Goal: Book appointment/travel/reservation

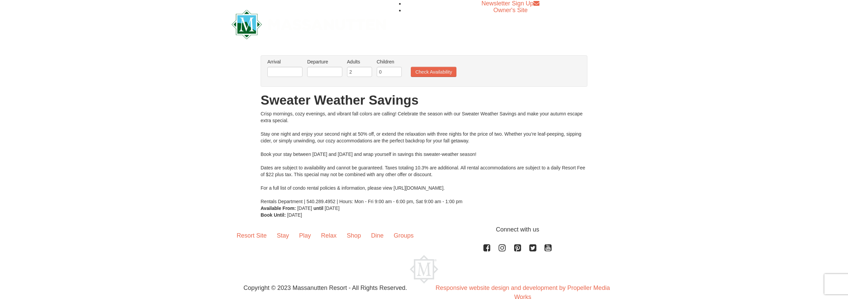
click at [362, 172] on div "Crisp mornings, cozy evenings, and vibrant fall colors are calling! Celebrate t…" at bounding box center [423, 157] width 327 height 94
click at [272, 225] on link "Resort Site" at bounding box center [251, 235] width 40 height 21
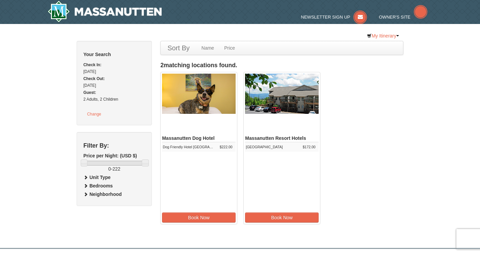
click at [292, 114] on img at bounding box center [282, 94] width 74 height 40
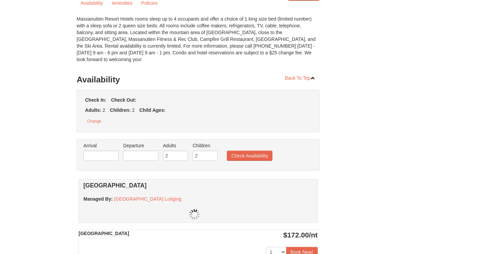
scroll to position [86, 0]
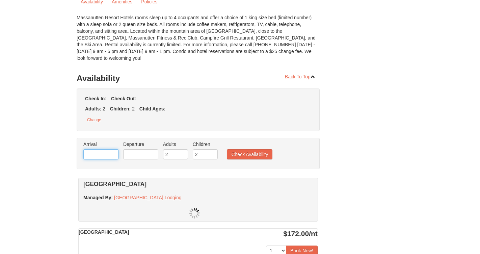
click at [84, 149] on input "text" at bounding box center [100, 154] width 35 height 10
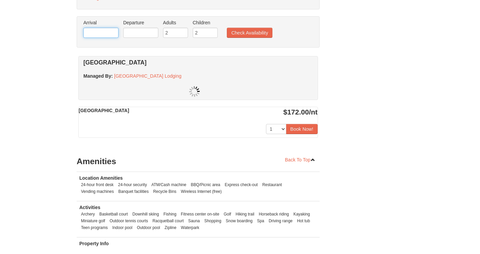
scroll to position [210, 0]
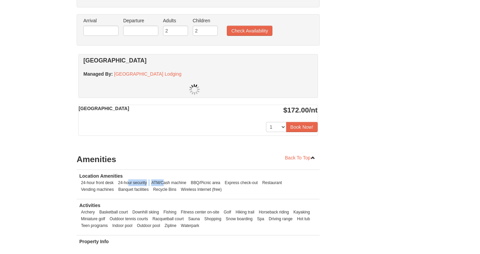
drag, startPoint x: 119, startPoint y: 172, endPoint x: 160, endPoint y: 171, distance: 41.2
click at [160, 179] on ul "24-hour front desk 24-hour security ATM/Cash machine BBQ/Picnic area Express ch…" at bounding box center [198, 185] width 238 height 13
drag, startPoint x: 215, startPoint y: 173, endPoint x: 250, endPoint y: 173, distance: 34.8
click at [250, 179] on li "Express check-out" at bounding box center [241, 182] width 36 height 7
drag, startPoint x: 88, startPoint y: 177, endPoint x: 178, endPoint y: 175, distance: 90.1
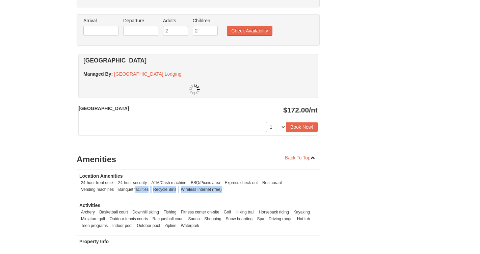
click at [178, 179] on ul "24-hour front desk 24-hour security ATM/Cash machine BBQ/Picnic area Express ch…" at bounding box center [198, 185] width 238 height 13
click at [86, 209] on ul "Archery Basketball court Downhill skiing Fishing Fitness center on-site Golf Hi…" at bounding box center [198, 219] width 238 height 20
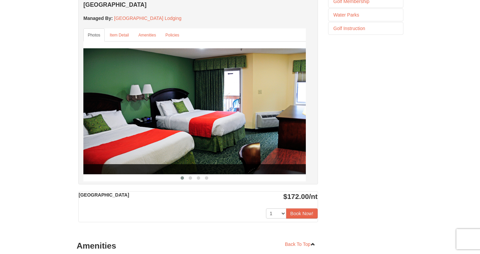
click at [80, 202] on div "Back To Top Availability Check In: Saturday Nov 8, 2025 Check Out: Sunday Nov 9…" at bounding box center [198, 143] width 243 height 427
click at [189, 179] on span at bounding box center [190, 177] width 3 height 3
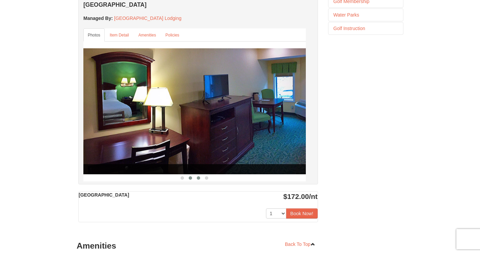
click at [197, 179] on span at bounding box center [198, 177] width 3 height 3
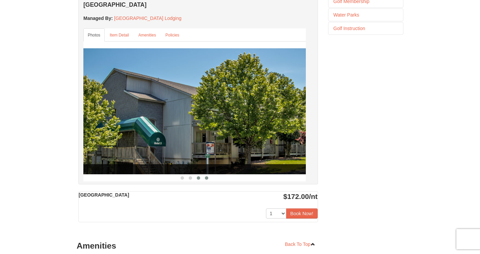
click at [205, 179] on span at bounding box center [206, 177] width 3 height 3
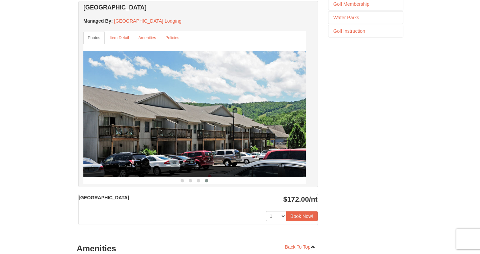
scroll to position [350, 0]
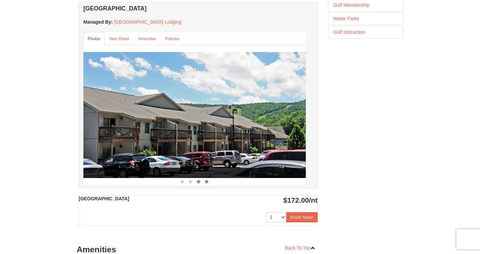
click at [194, 185] on button at bounding box center [198, 181] width 8 height 7
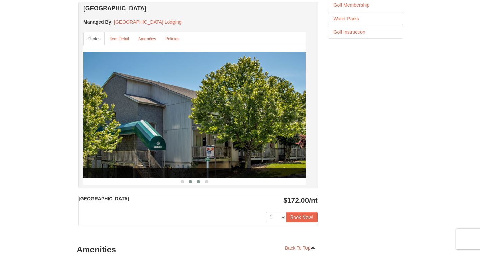
click at [186, 185] on button at bounding box center [190, 181] width 8 height 7
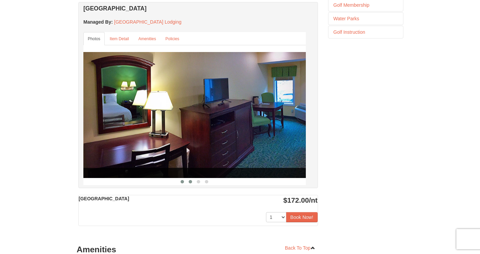
click at [180, 183] on span at bounding box center [181, 181] width 3 height 3
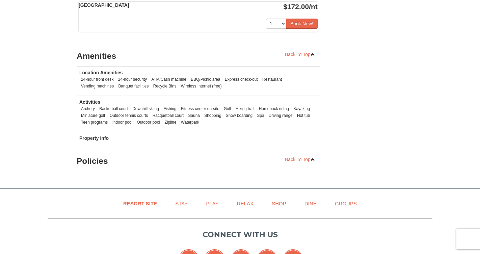
scroll to position [545, 0]
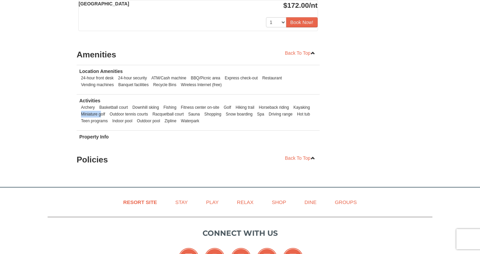
drag, startPoint x: 72, startPoint y: 127, endPoint x: 91, endPoint y: 126, distance: 18.6
click at [91, 117] on li "Miniature golf" at bounding box center [92, 114] width 27 height 7
drag, startPoint x: 108, startPoint y: 128, endPoint x: 120, endPoint y: 127, distance: 12.2
click at [120, 117] on li "Outdoor tennis courts" at bounding box center [129, 114] width 42 height 7
drag, startPoint x: 178, startPoint y: 129, endPoint x: 192, endPoint y: 128, distance: 13.2
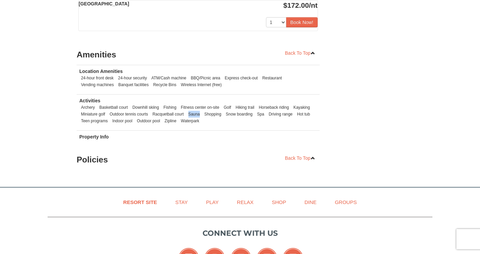
click at [192, 117] on li "Sauna" at bounding box center [194, 114] width 15 height 7
drag, startPoint x: 217, startPoint y: 128, endPoint x: 237, endPoint y: 128, distance: 20.6
click at [237, 117] on li "Snow boarding" at bounding box center [239, 114] width 30 height 7
drag, startPoint x: 130, startPoint y: 132, endPoint x: 169, endPoint y: 132, distance: 39.1
click at [168, 124] on ul "Archery Basketball court Downhill skiing Fishing Fitness center on-site Golf Hi…" at bounding box center [198, 114] width 238 height 20
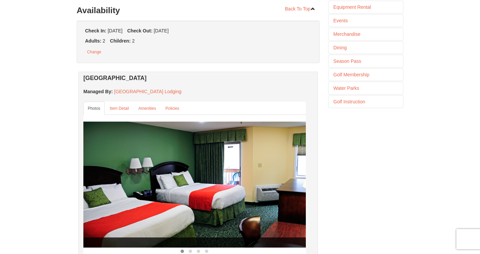
scroll to position [280, 0]
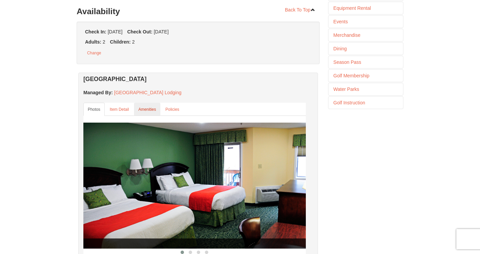
click at [138, 112] on small "Amenities" at bounding box center [147, 109] width 18 height 5
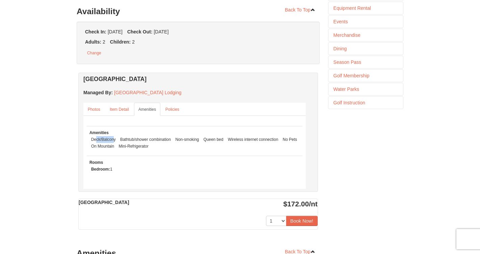
drag, startPoint x: 86, startPoint y: 146, endPoint x: 105, endPoint y: 146, distance: 18.6
click at [105, 143] on li "Deck/Balcony" at bounding box center [103, 139] width 28 height 7
click at [173, 143] on li "Non-smoking" at bounding box center [186, 139] width 27 height 7
drag, startPoint x: 91, startPoint y: 155, endPoint x: 99, endPoint y: 155, distance: 7.8
click at [99, 149] on li "On Mountain" at bounding box center [102, 146] width 26 height 7
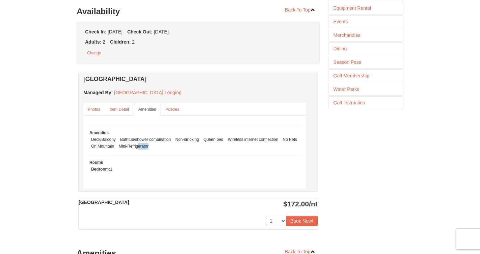
drag, startPoint x: 129, startPoint y: 155, endPoint x: 138, endPoint y: 154, distance: 8.8
click at [138, 149] on li "Mini-Refrigerator" at bounding box center [133, 146] width 33 height 7
drag, startPoint x: 81, startPoint y: 154, endPoint x: 96, endPoint y: 154, distance: 15.2
click at [96, 149] on li "On Mountain" at bounding box center [102, 146] width 26 height 7
click at [110, 112] on small "Item Detail" at bounding box center [119, 109] width 19 height 5
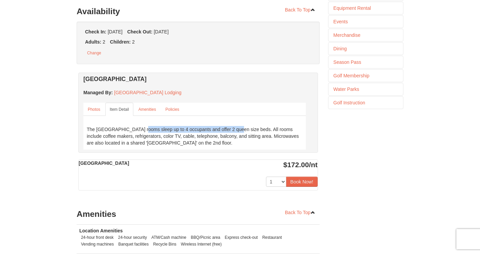
drag, startPoint x: 89, startPoint y: 137, endPoint x: 188, endPoint y: 139, distance: 99.5
click at [188, 139] on div "The Queen Hotel rooms sleep up to 4 occupants and offer 2 queen size beds. All …" at bounding box center [194, 135] width 222 height 27
drag, startPoint x: 206, startPoint y: 137, endPoint x: 227, endPoint y: 136, distance: 21.3
click at [227, 136] on div "The Queen Hotel rooms sleep up to 4 occupants and offer 2 queen size beds. All …" at bounding box center [194, 135] width 222 height 27
drag, startPoint x: 131, startPoint y: 145, endPoint x: 160, endPoint y: 153, distance: 30.0
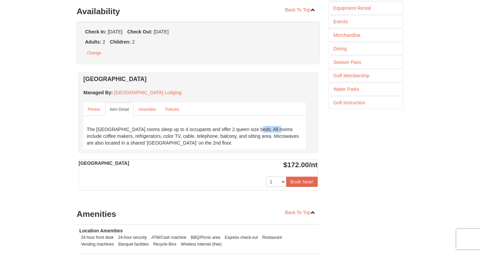
click at [160, 149] on div "The Queen Hotel rooms sleep up to 4 occupants and offer 2 queen size beds. All …" at bounding box center [194, 135] width 222 height 27
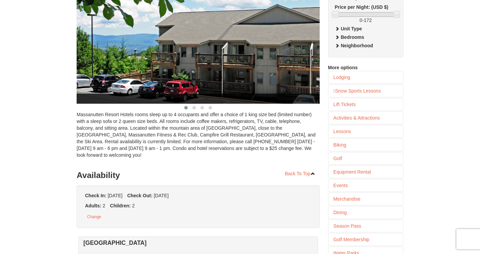
scroll to position [115, 0]
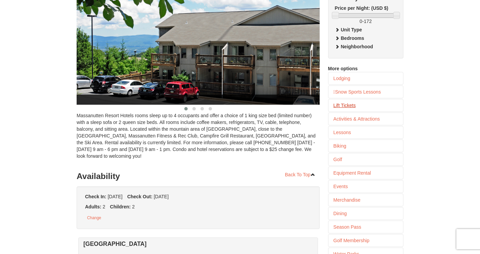
click at [338, 111] on link "Lift Tickets" at bounding box center [365, 105] width 75 height 12
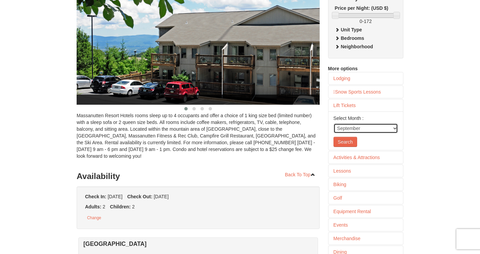
click at [355, 133] on select "September October November December January February March April May June July …" at bounding box center [365, 128] width 64 height 10
select select "10"
click at [333, 131] on select "September October November December January February March April May June July …" at bounding box center [365, 128] width 64 height 10
click at [349, 147] on button "Search" at bounding box center [345, 142] width 24 height 10
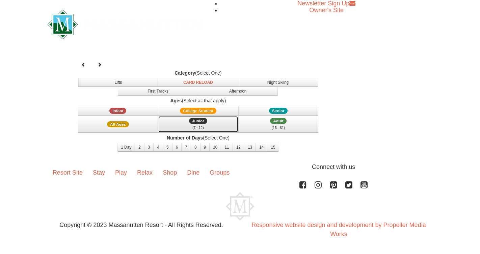
click at [207, 118] on span "Junior" at bounding box center [198, 121] width 18 height 6
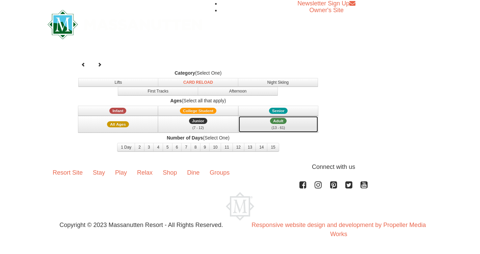
click at [243, 124] on div "(13 - 61)" at bounding box center [279, 127] width 72 height 7
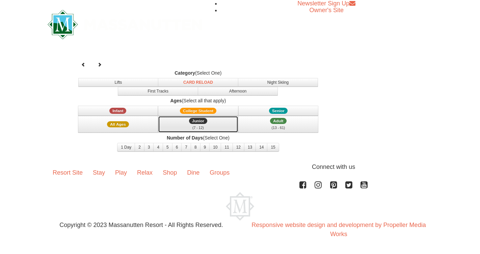
click at [213, 124] on div "(7 - 12)" at bounding box center [198, 127] width 72 height 7
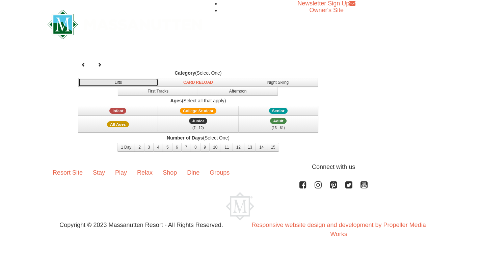
click at [79, 78] on button "Lifts" at bounding box center [118, 82] width 80 height 9
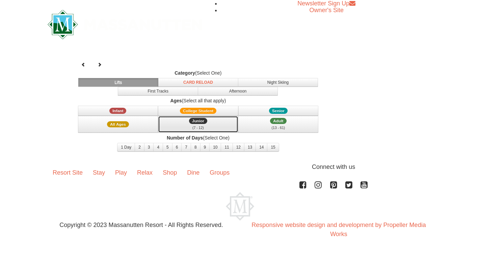
click at [210, 124] on div "(7 - 12)" at bounding box center [198, 127] width 72 height 7
click at [117, 143] on button "1 Day" at bounding box center [126, 147] width 18 height 9
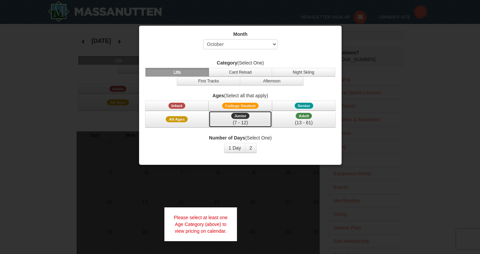
click at [268, 119] on div "(7 - 12)" at bounding box center [240, 122] width 55 height 7
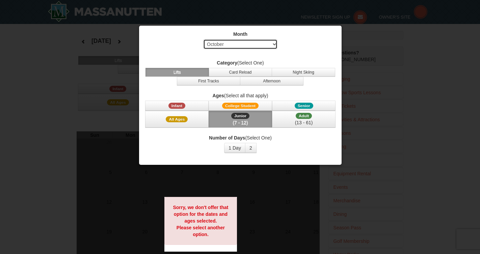
click at [265, 48] on select "Select September October November December January February March April May Jun…" at bounding box center [240, 44] width 74 height 10
click at [203, 39] on select "Select September October November December January February March April May Jun…" at bounding box center [240, 44] width 74 height 10
click at [249, 113] on span "Junior" at bounding box center [240, 116] width 18 height 6
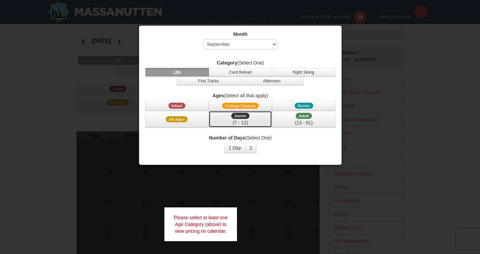
click at [249, 113] on span "Junior" at bounding box center [240, 116] width 18 height 6
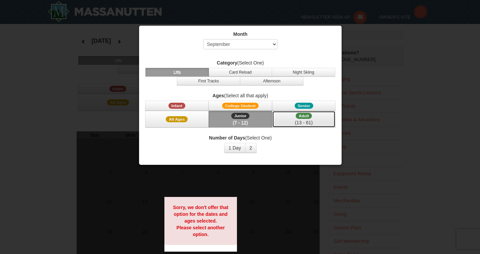
click at [326, 119] on div "(13 - 61)" at bounding box center [303, 122] width 55 height 7
click at [268, 119] on div "(7 - 12)" at bounding box center [240, 122] width 55 height 7
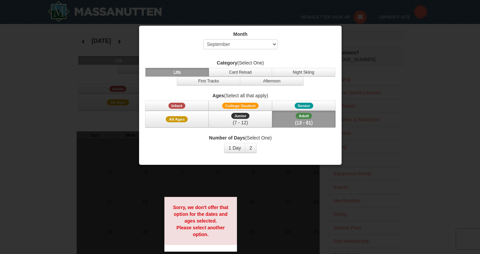
click at [325, 119] on div "(13 - 61)" at bounding box center [303, 122] width 55 height 7
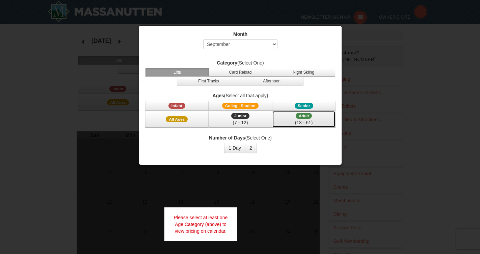
click at [325, 119] on div "(13 - 61)" at bounding box center [303, 122] width 55 height 7
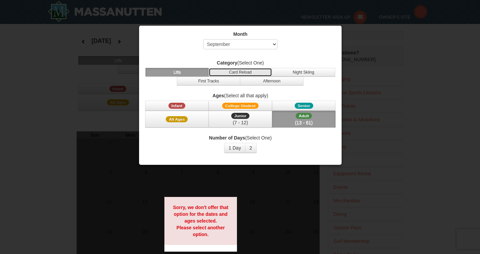
click at [214, 71] on button "Card Reload" at bounding box center [240, 72] width 63 height 9
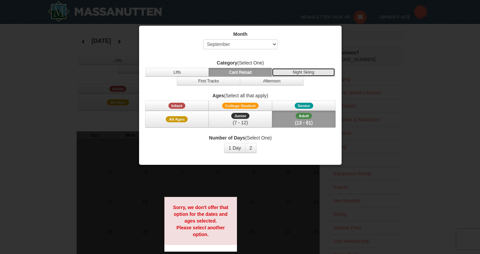
click at [272, 70] on button "Night Skiing" at bounding box center [303, 72] width 63 height 9
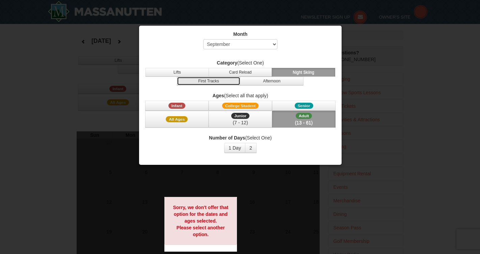
click at [240, 77] on button "First Tracks" at bounding box center [208, 81] width 63 height 9
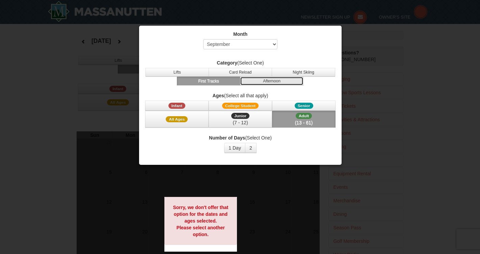
click at [290, 77] on button "Afternoon" at bounding box center [271, 81] width 63 height 9
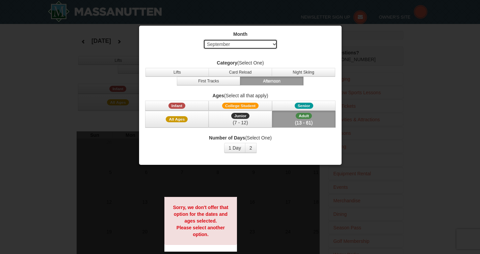
click at [266, 46] on select "Select September October November December January February March April May Jun…" at bounding box center [240, 44] width 74 height 10
click at [203, 39] on select "Select September October November December January February March April May Jun…" at bounding box center [240, 44] width 74 height 10
click at [259, 47] on select "Select September October November December January February March April May Jun…" at bounding box center [240, 44] width 74 height 10
select select "11"
click at [203, 39] on select "Select September October November December January February March April May Jun…" at bounding box center [240, 44] width 74 height 10
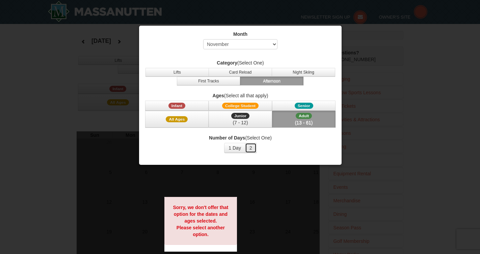
click at [249, 143] on button "2" at bounding box center [250, 148] width 11 height 10
